Goal: Task Accomplishment & Management: Complete application form

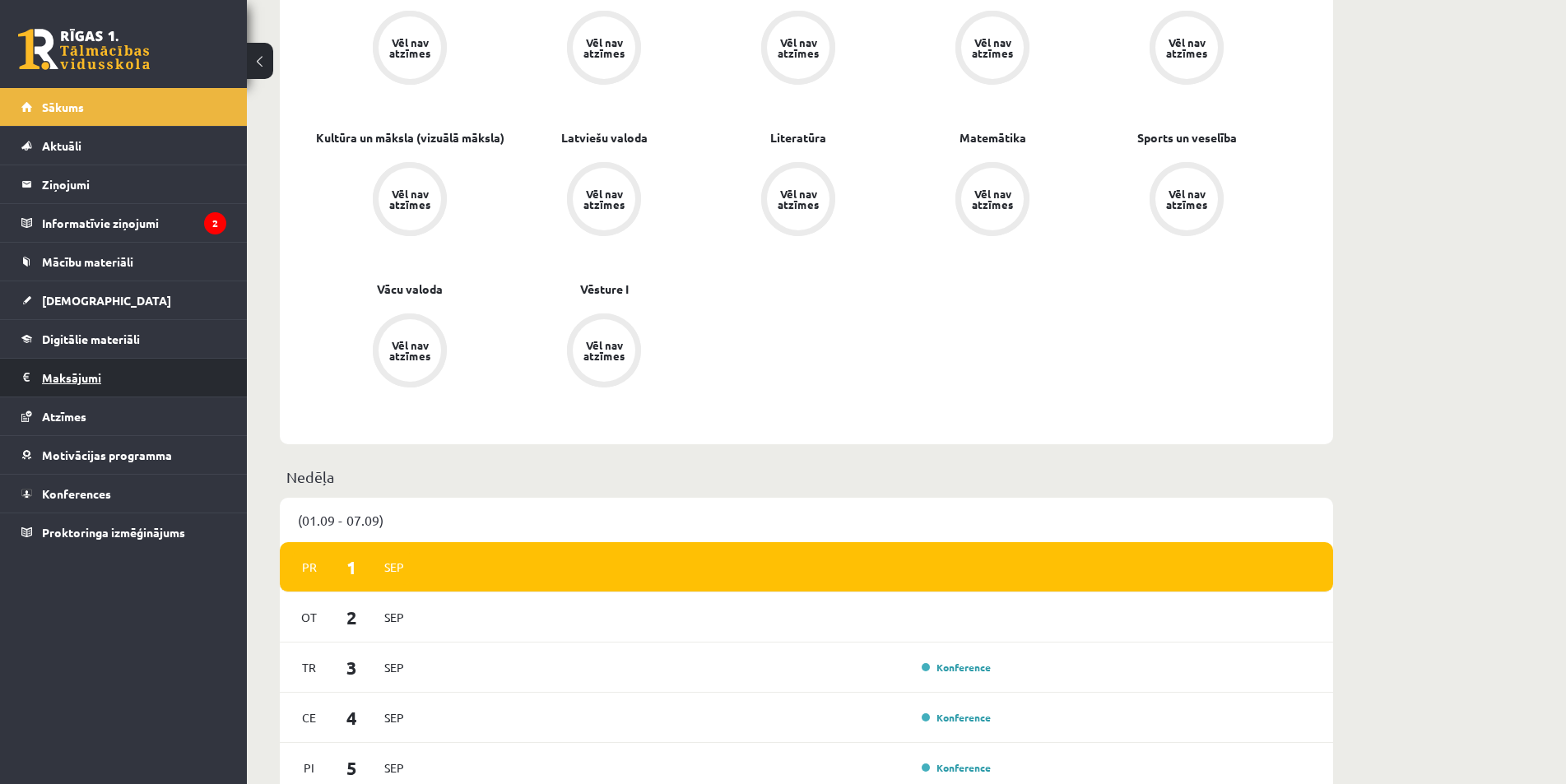
scroll to position [658, 0]
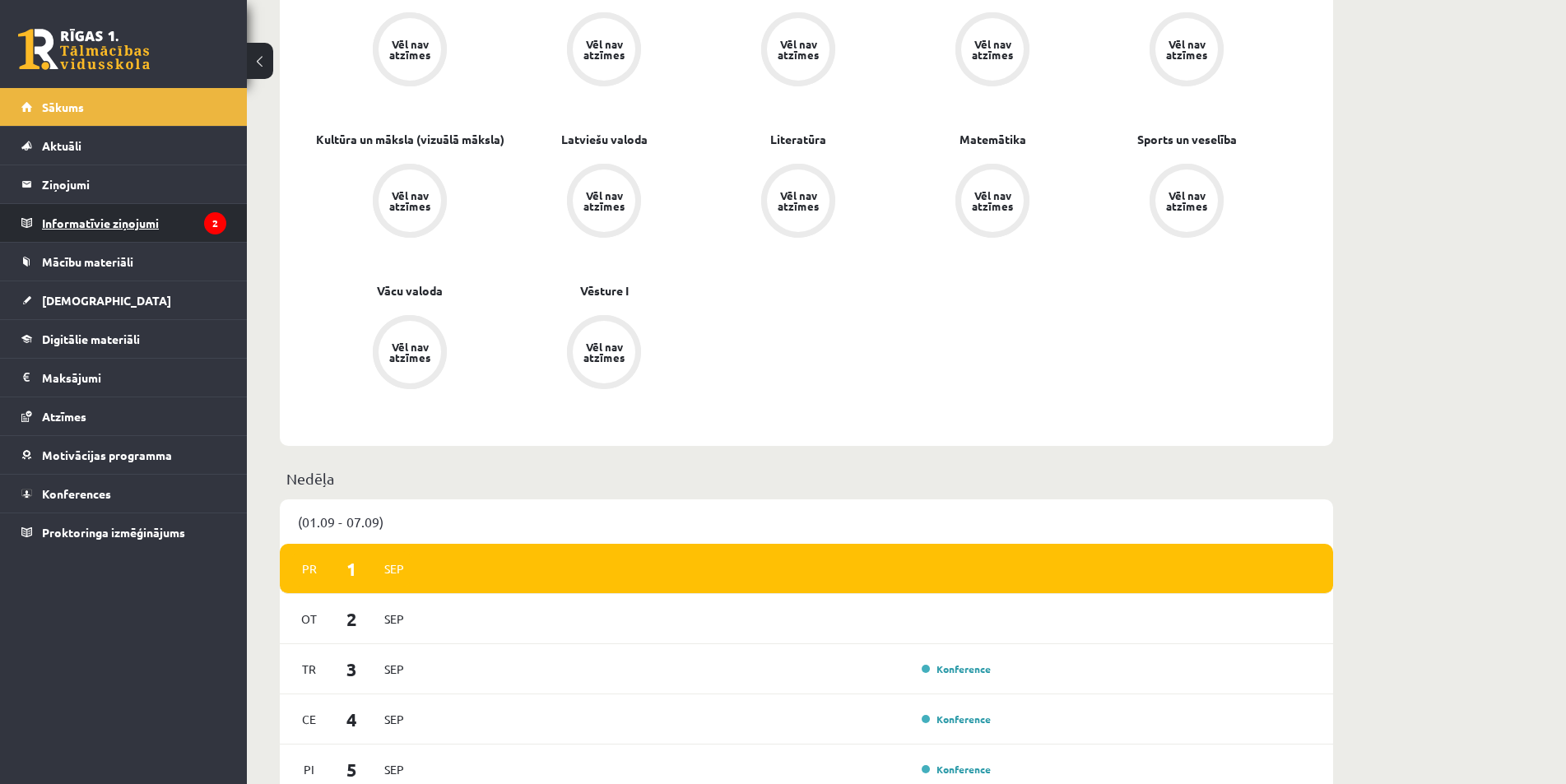
click at [137, 229] on legend "Informatīvie ziņojumi 2" at bounding box center [134, 222] width 184 height 38
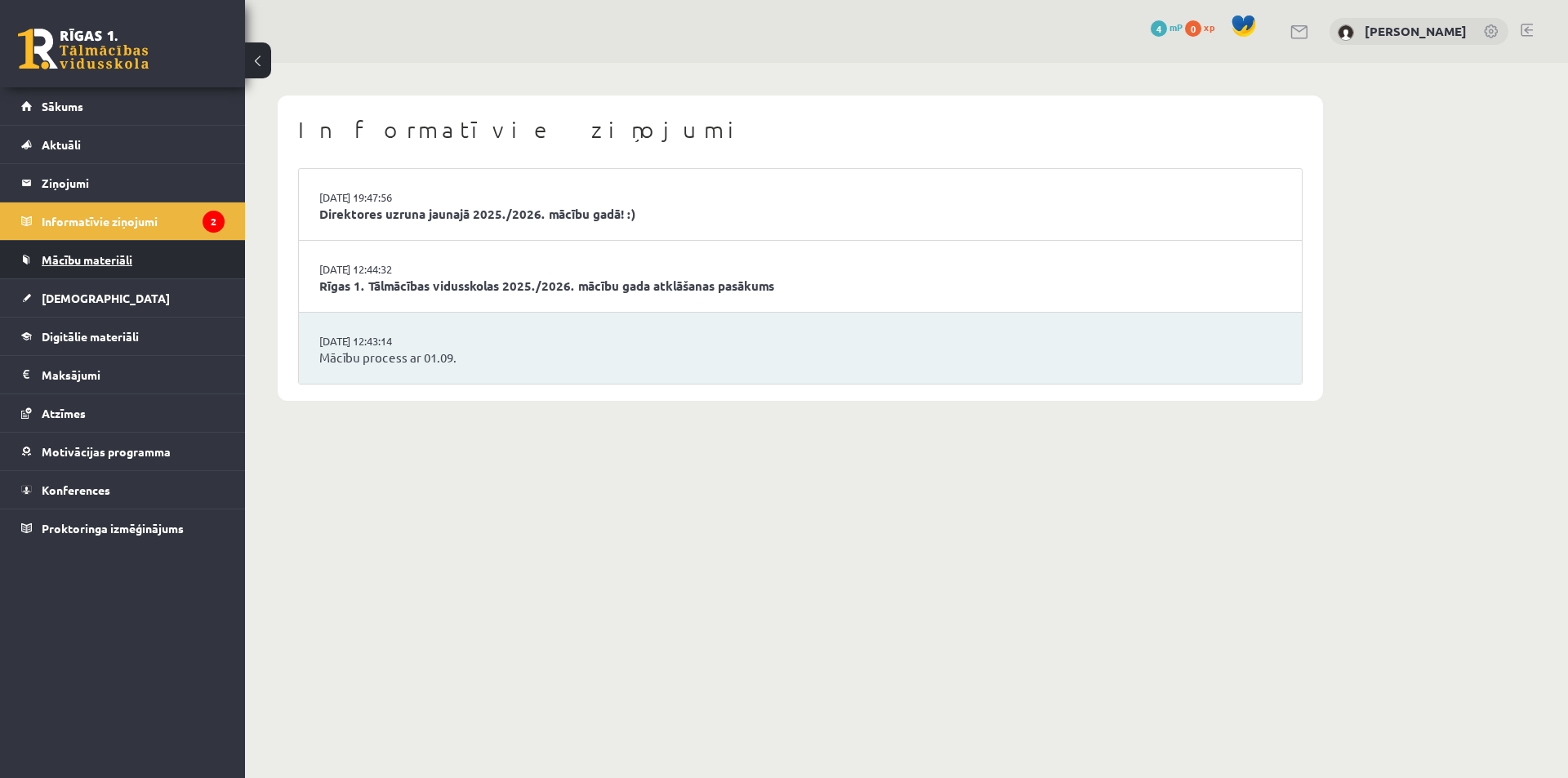
click at [116, 253] on span "Mācību materiāli" at bounding box center [87, 259] width 90 height 15
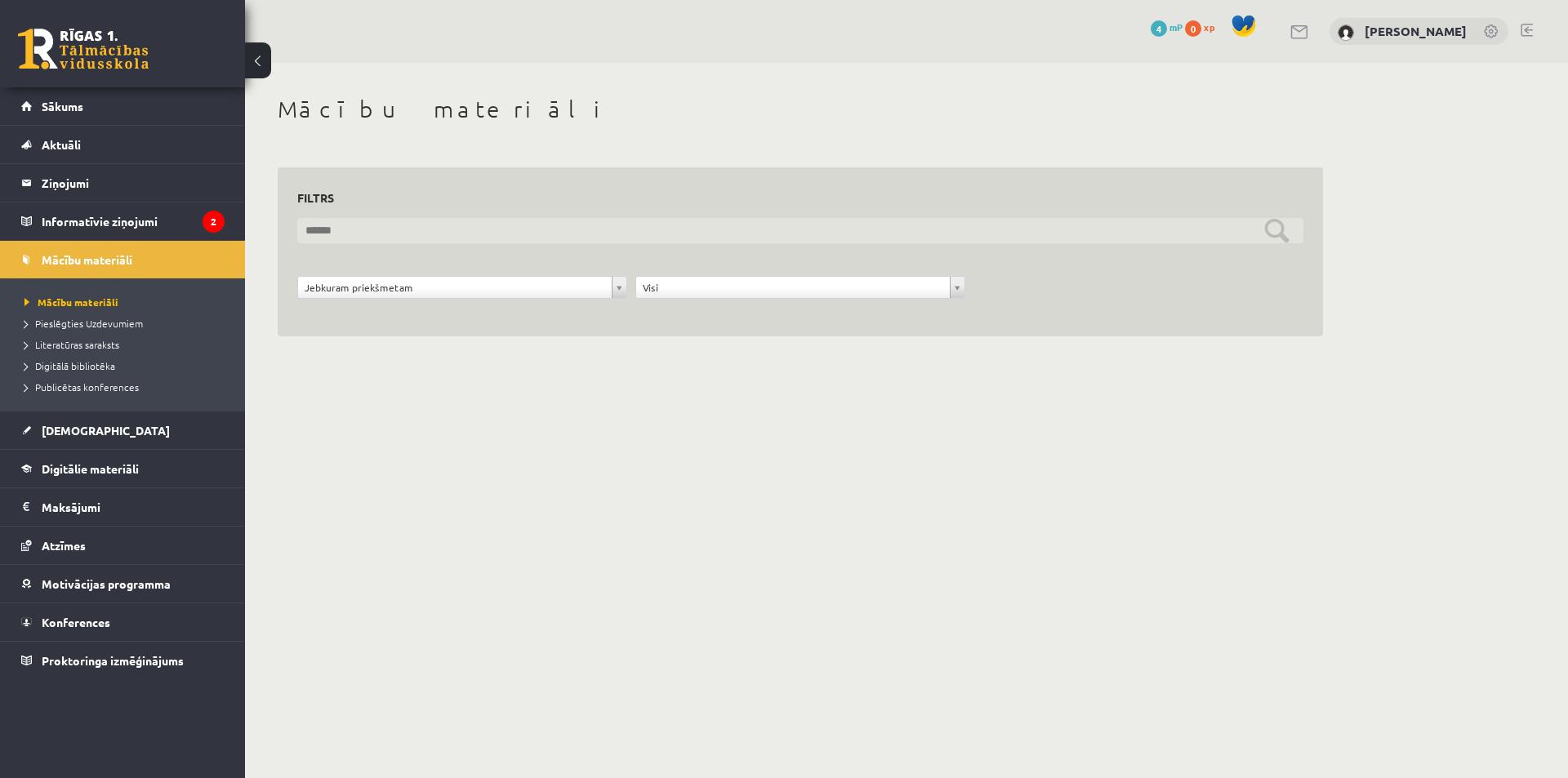
click at [443, 236] on input "text" at bounding box center [800, 230] width 1006 height 25
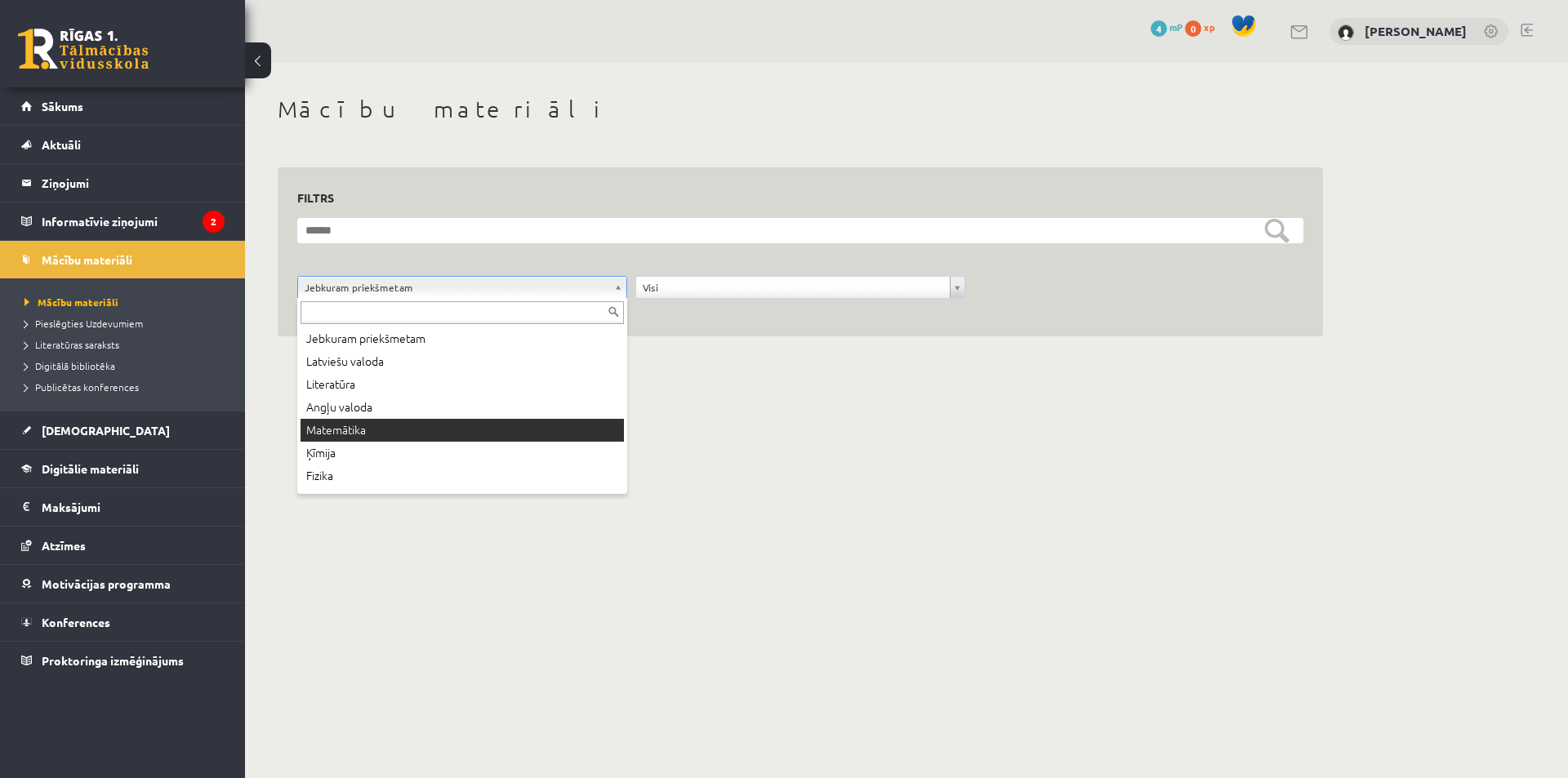
scroll to position [82, 0]
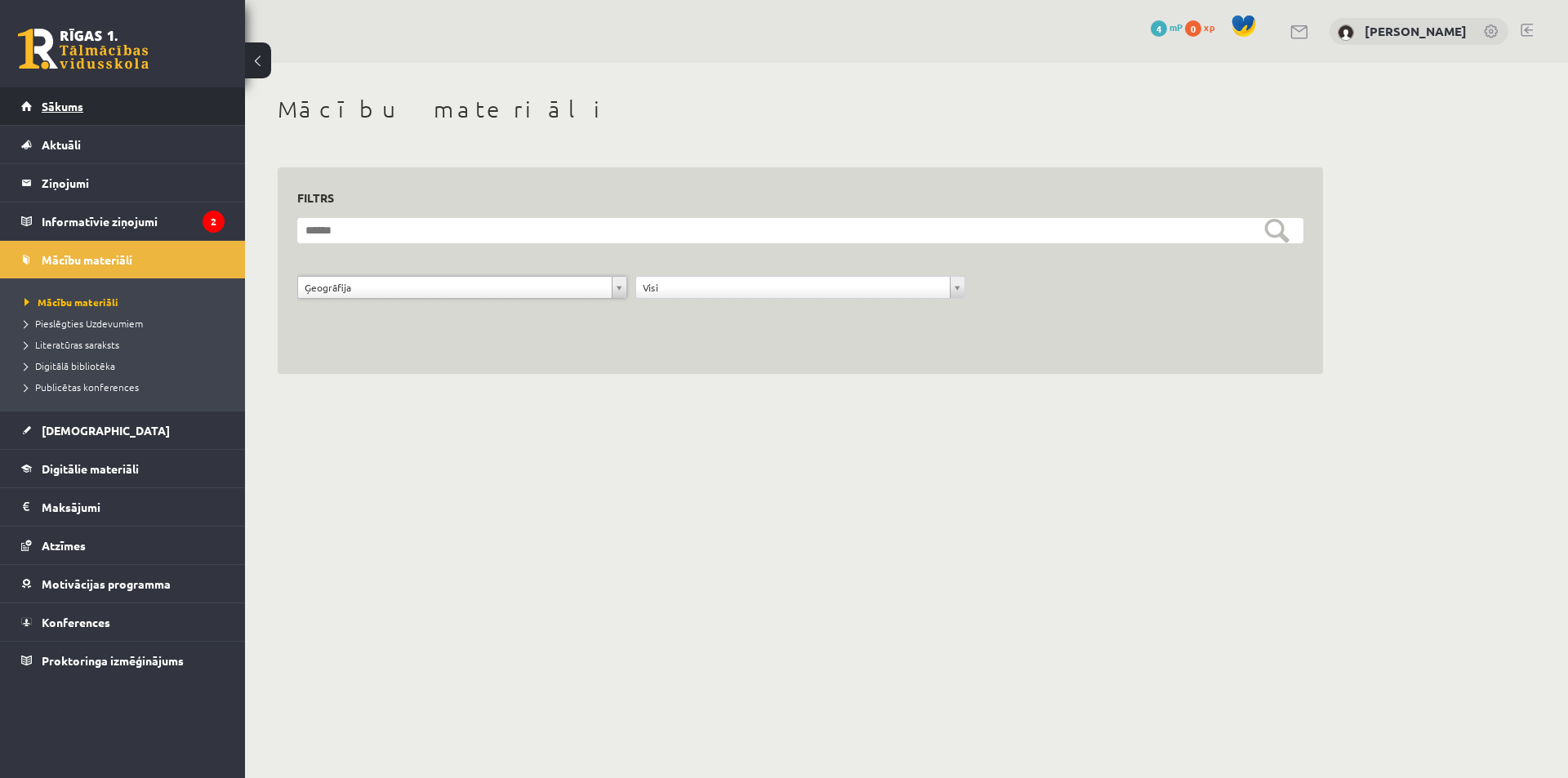
click at [87, 108] on link "Sākums" at bounding box center [123, 105] width 204 height 37
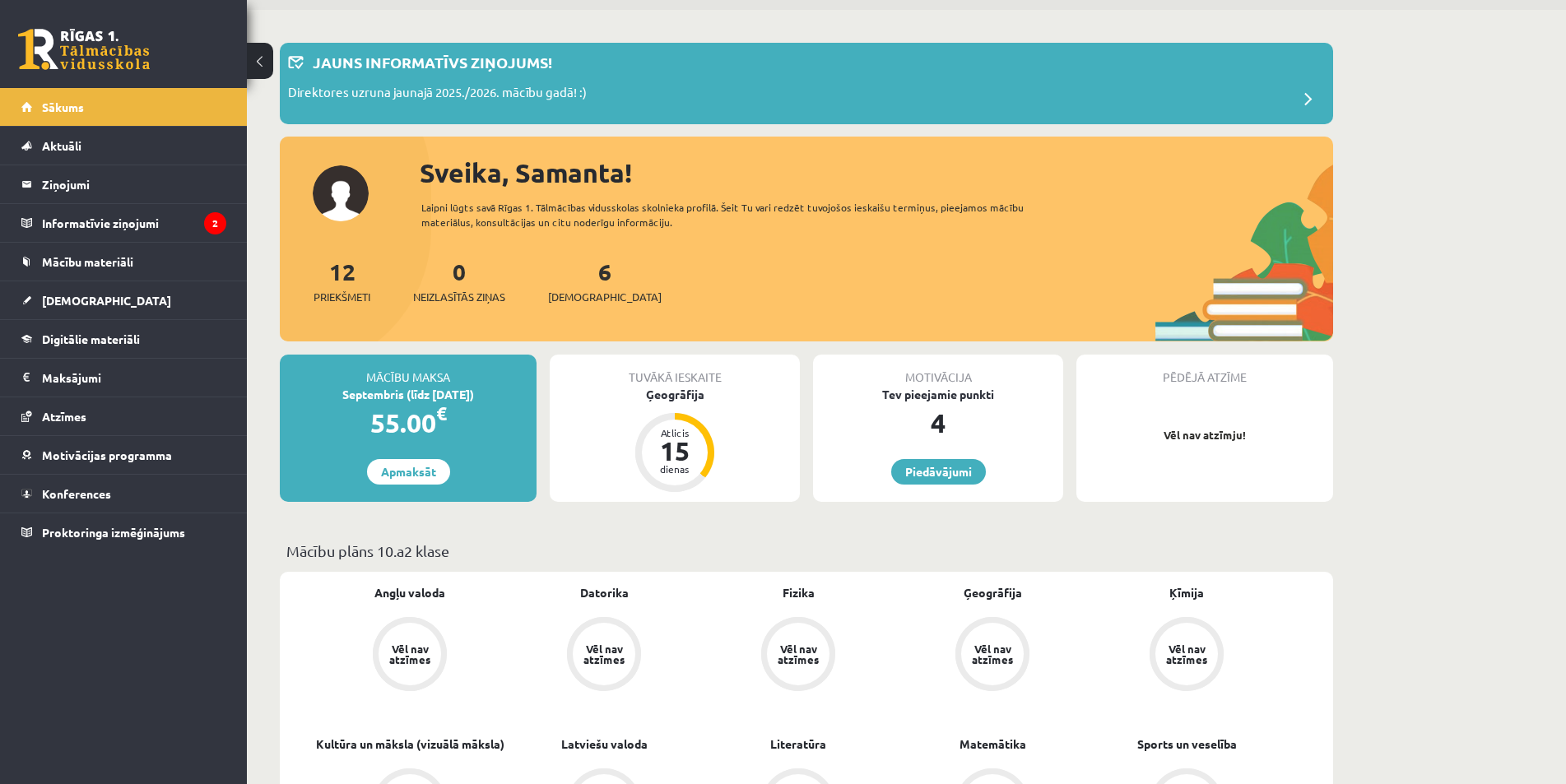
scroll to position [82, 0]
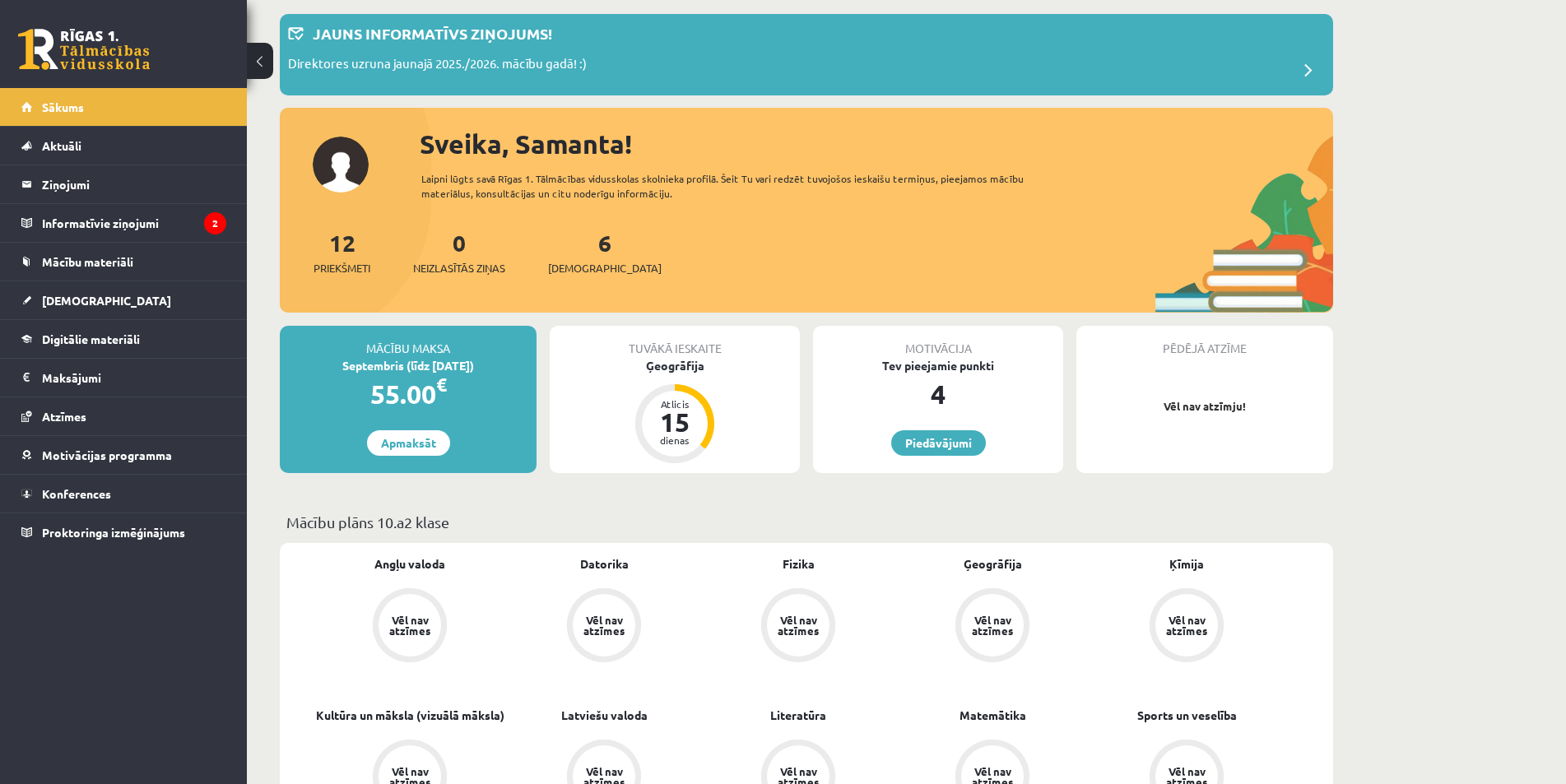
click at [683, 380] on div "Tuvākā ieskaite Ģeogrāfija Atlicis 15 dienas" at bounding box center [674, 399] width 250 height 147
click at [681, 364] on div "Ģeogrāfija" at bounding box center [674, 366] width 250 height 18
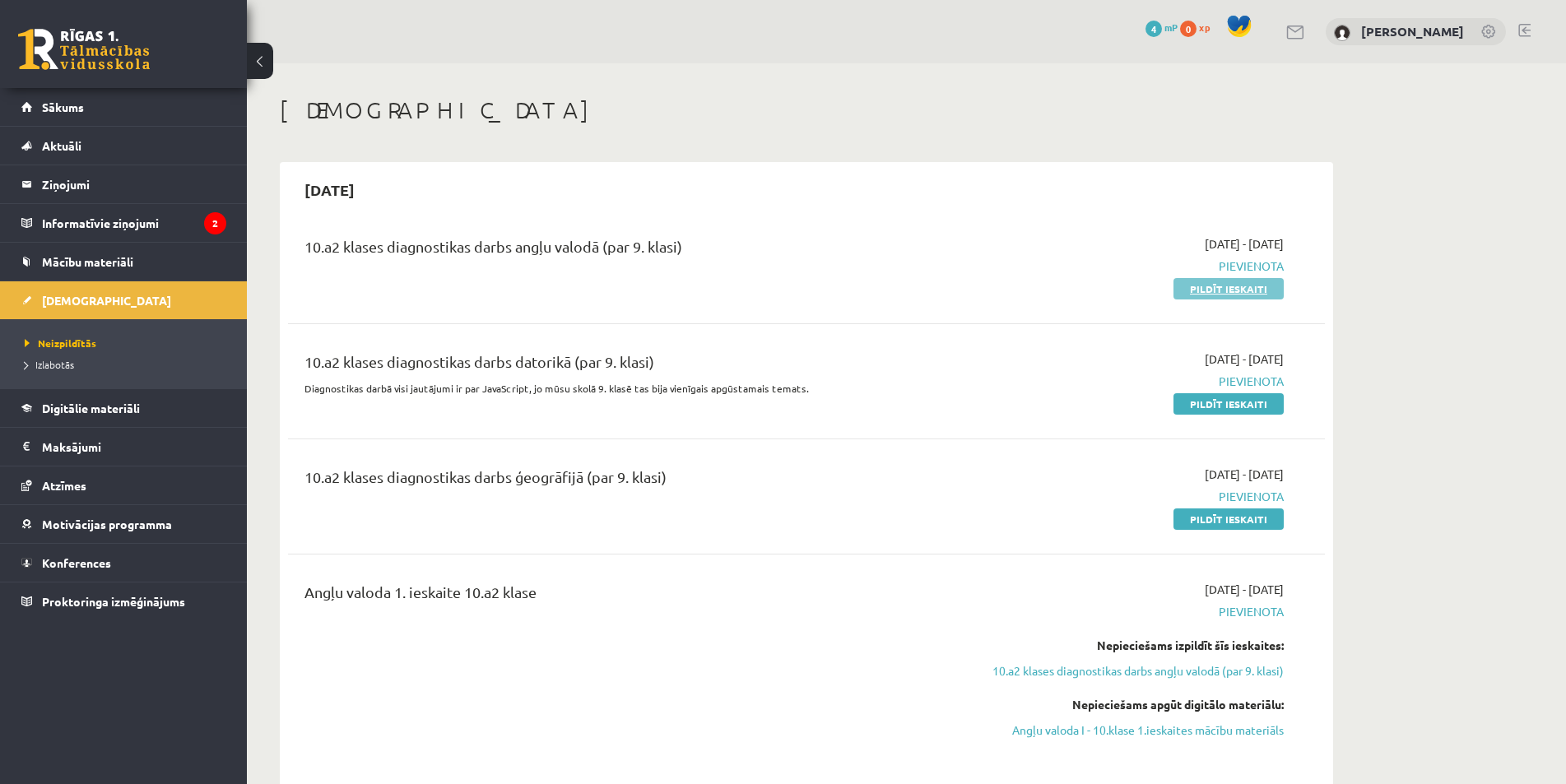
click at [1226, 281] on link "Pildīt ieskaiti" at bounding box center [1229, 288] width 110 height 21
click at [188, 118] on link "Sākums" at bounding box center [124, 106] width 205 height 38
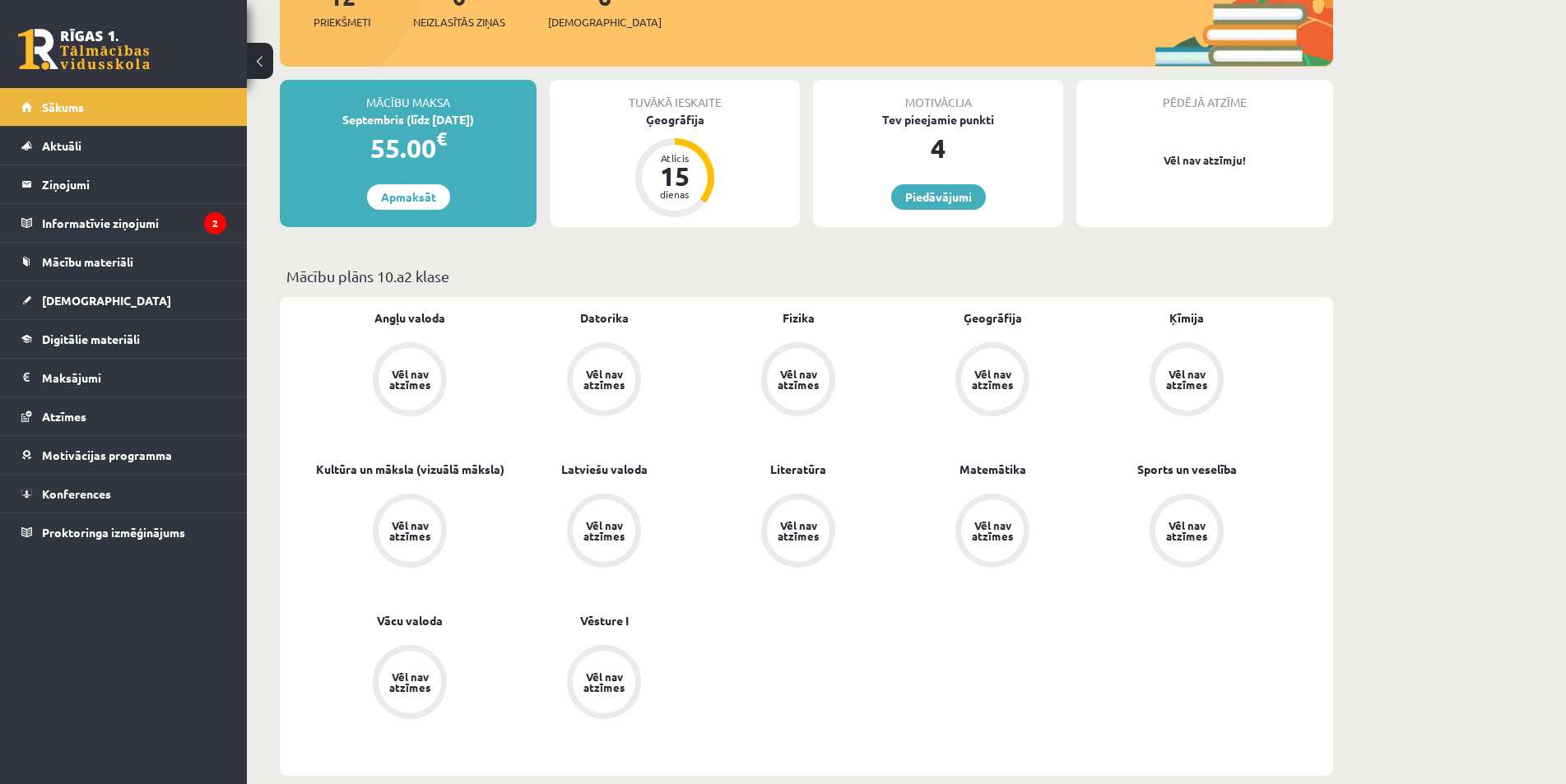
scroll to position [329, 0]
